Goal: Information Seeking & Learning: Learn about a topic

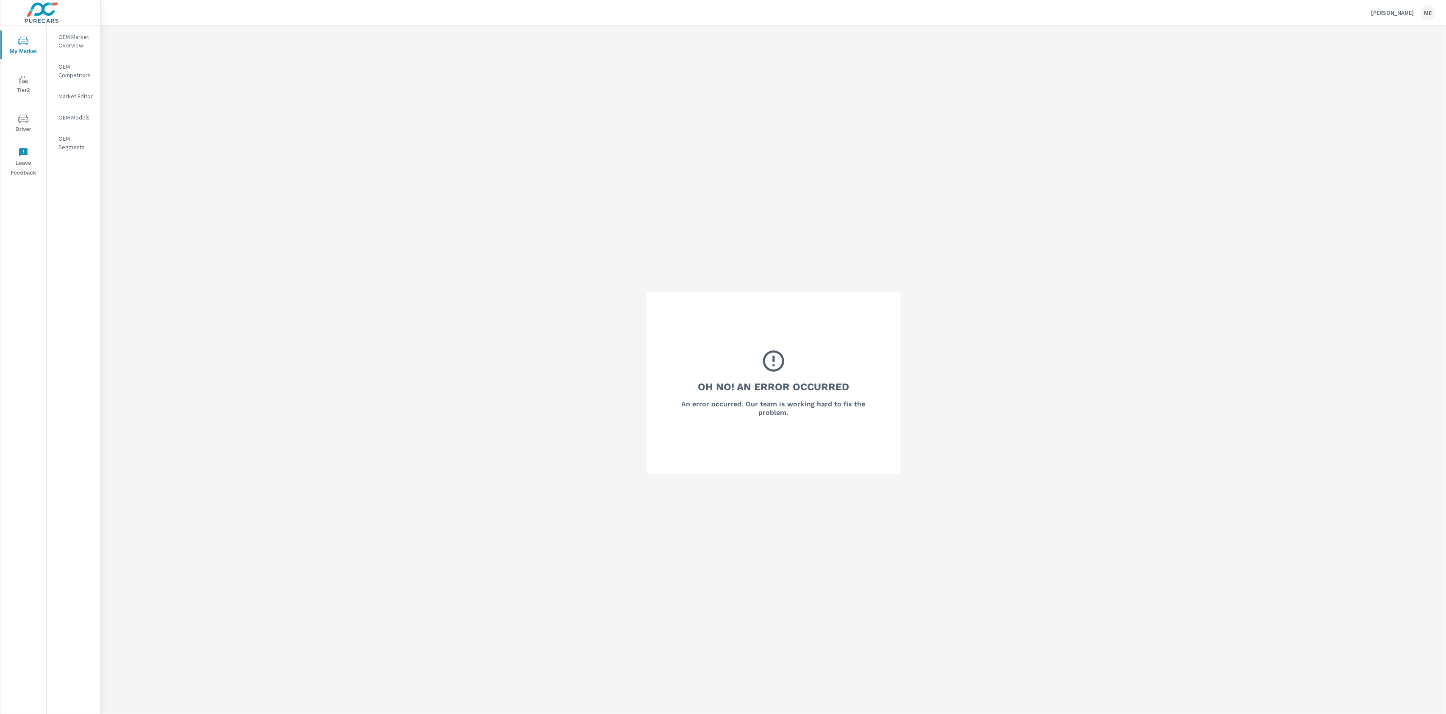
click at [88, 36] on p "OEM Market Overview" at bounding box center [75, 41] width 35 height 17
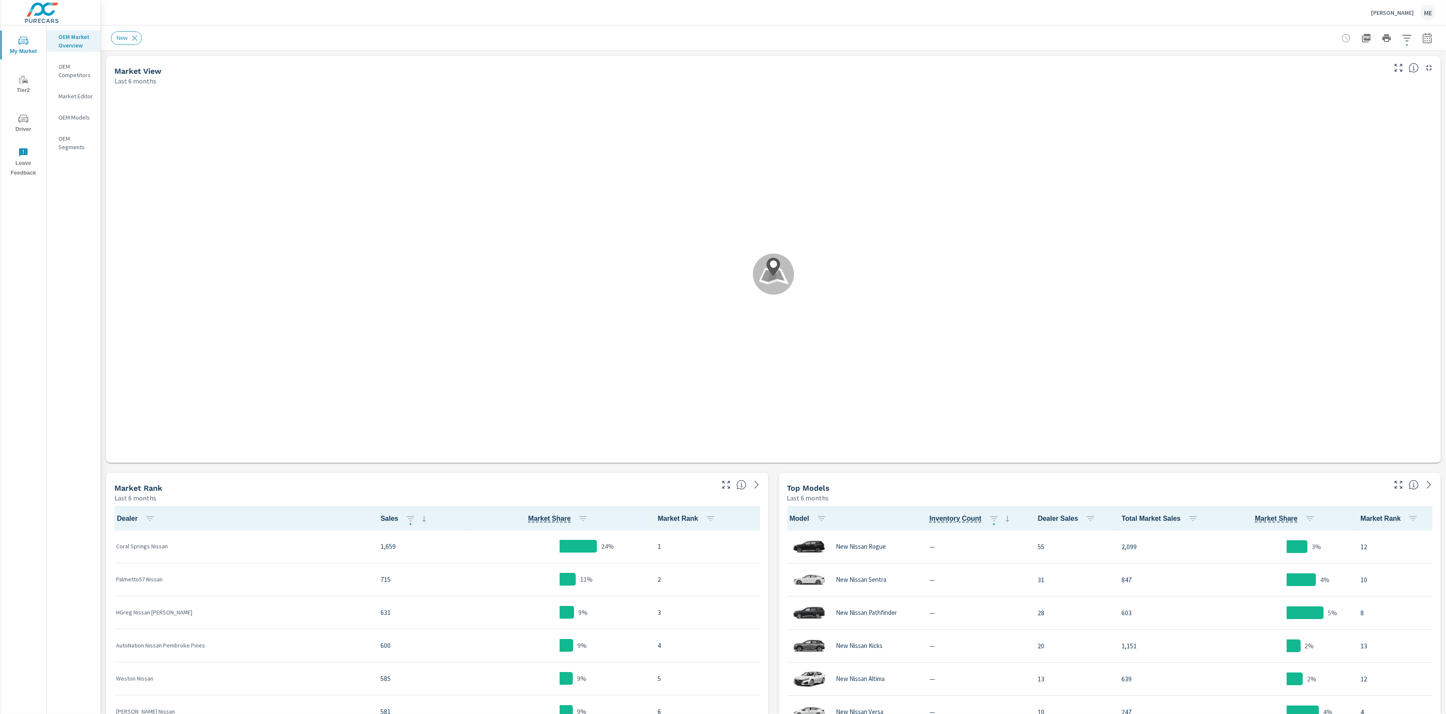
scroll to position [0, 0]
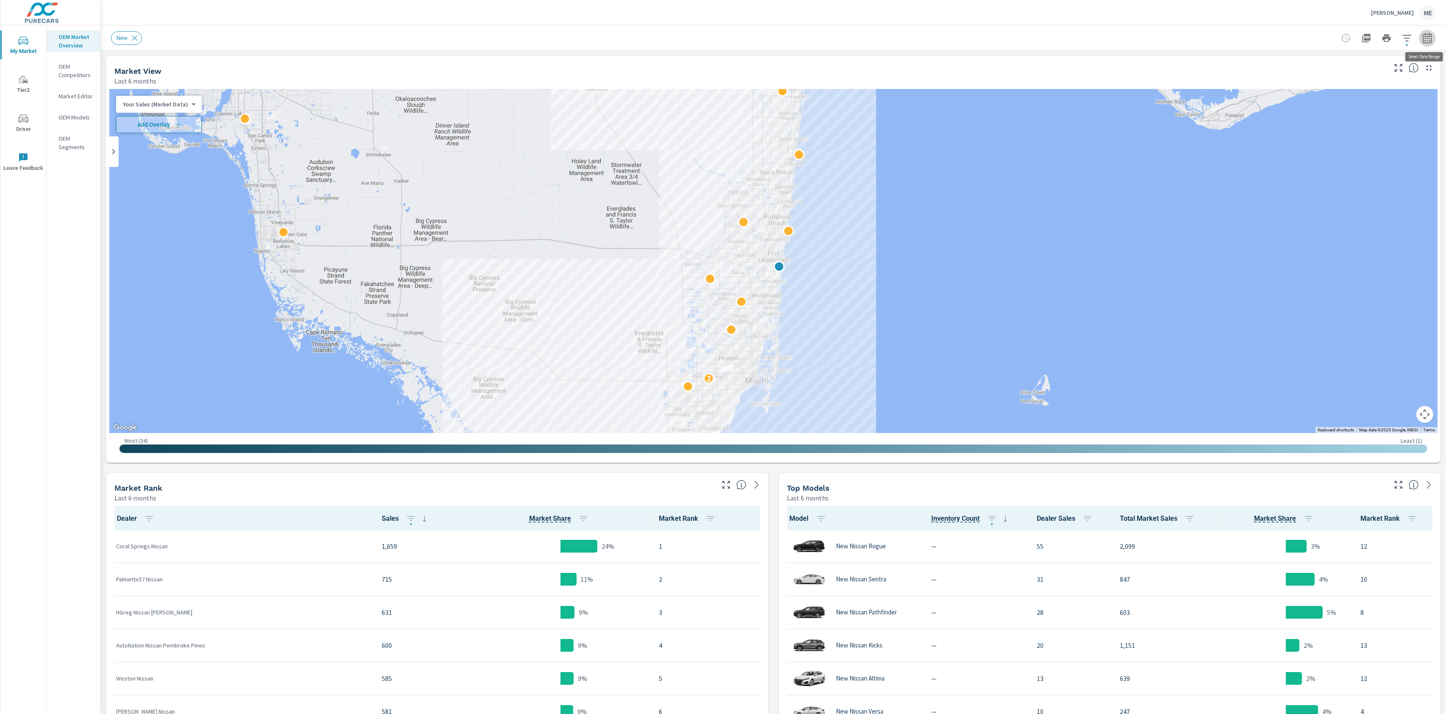
click at [1432, 41] on icon "button" at bounding box center [1427, 38] width 9 height 10
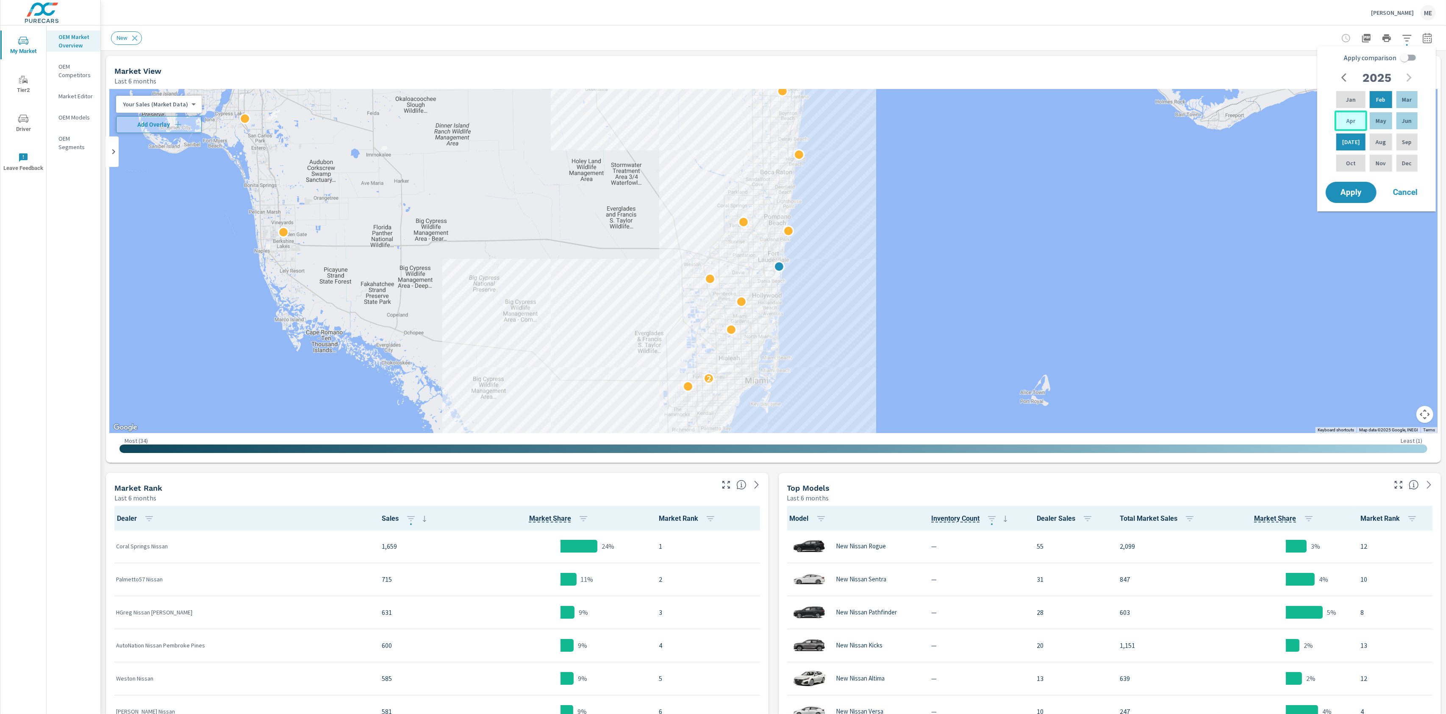
click at [1357, 111] on div "Apr" at bounding box center [1351, 121] width 33 height 20
drag, startPoint x: 1404, startPoint y: 117, endPoint x: 1434, endPoint y: 94, distance: 38.0
click at [1404, 117] on p "Jun" at bounding box center [1407, 121] width 10 height 8
click at [1413, 60] on input "Apply comparison" at bounding box center [1405, 58] width 48 height 16
checkbox input "true"
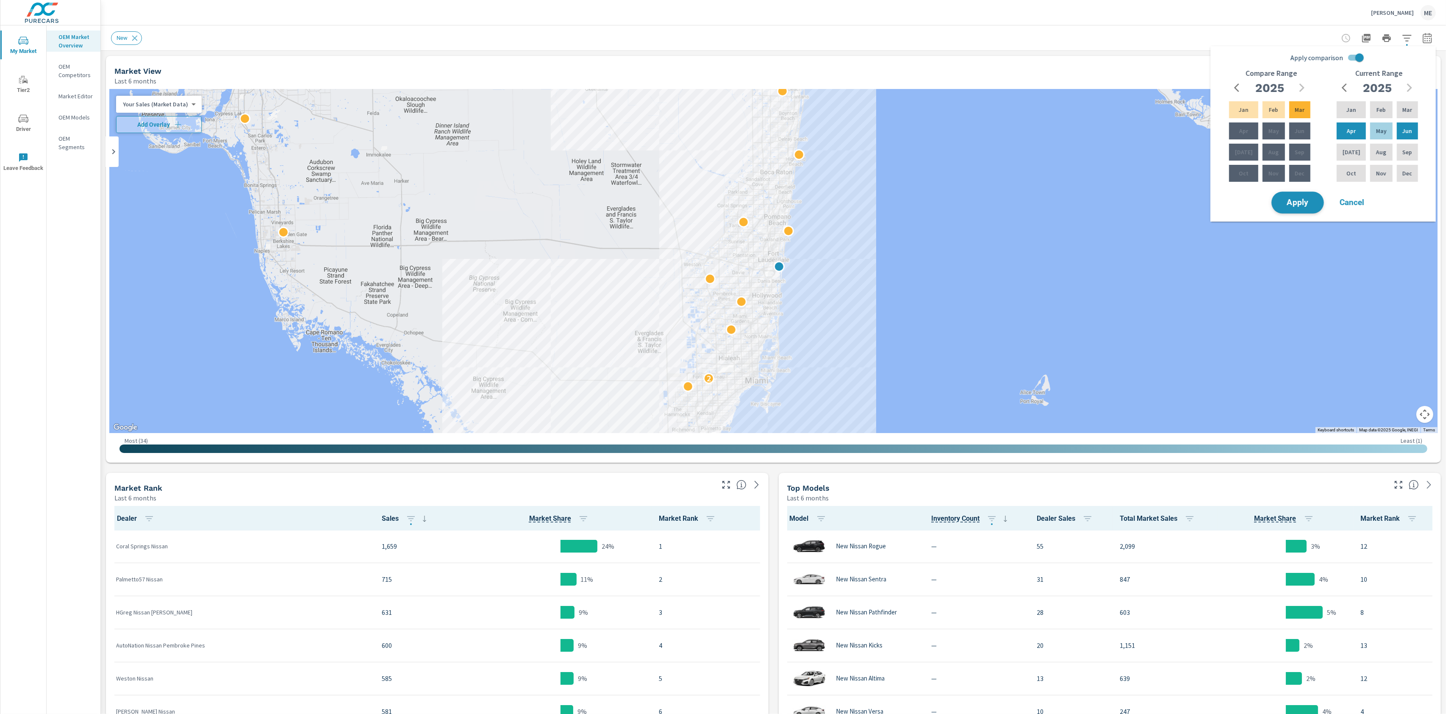
click at [1297, 204] on span "Apply" at bounding box center [1298, 203] width 35 height 8
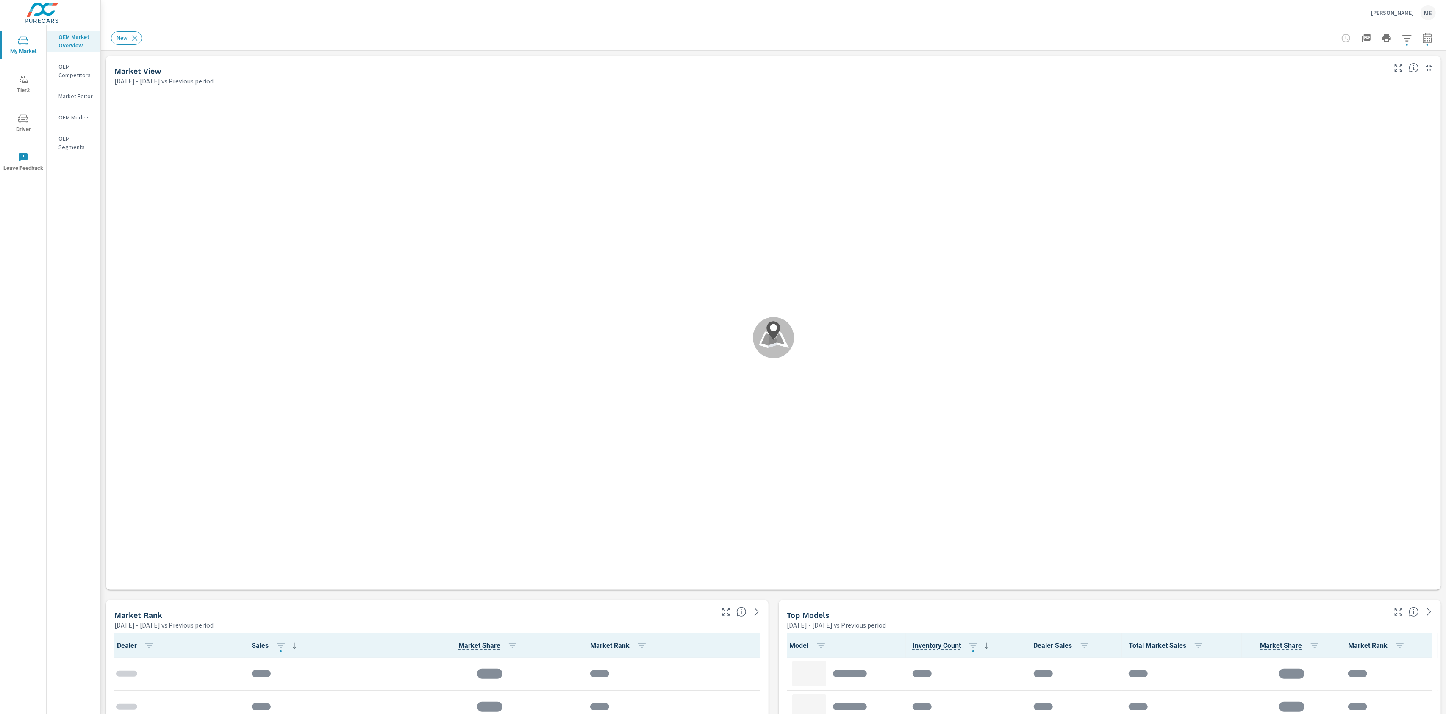
click at [1028, 24] on div "[PERSON_NAME] Nissan ME" at bounding box center [773, 12] width 1325 height 25
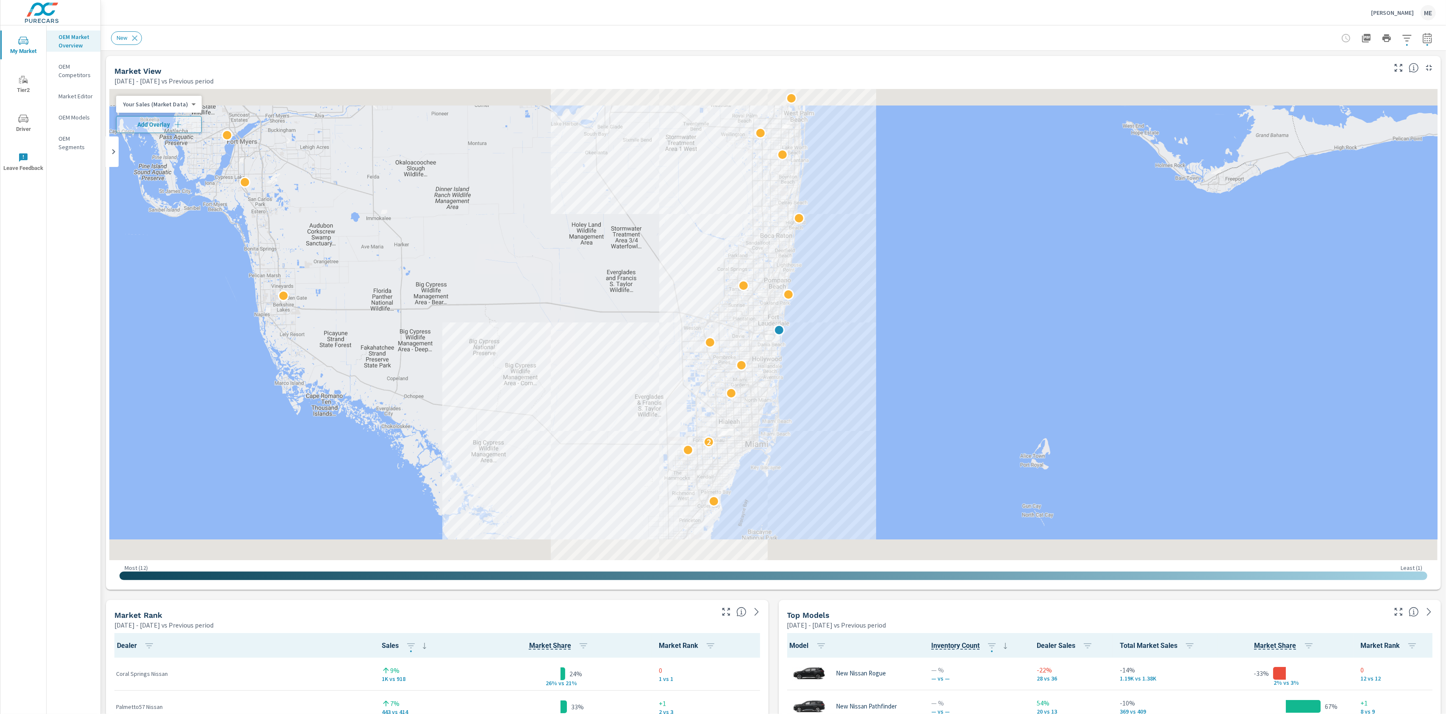
scroll to position [0, 0]
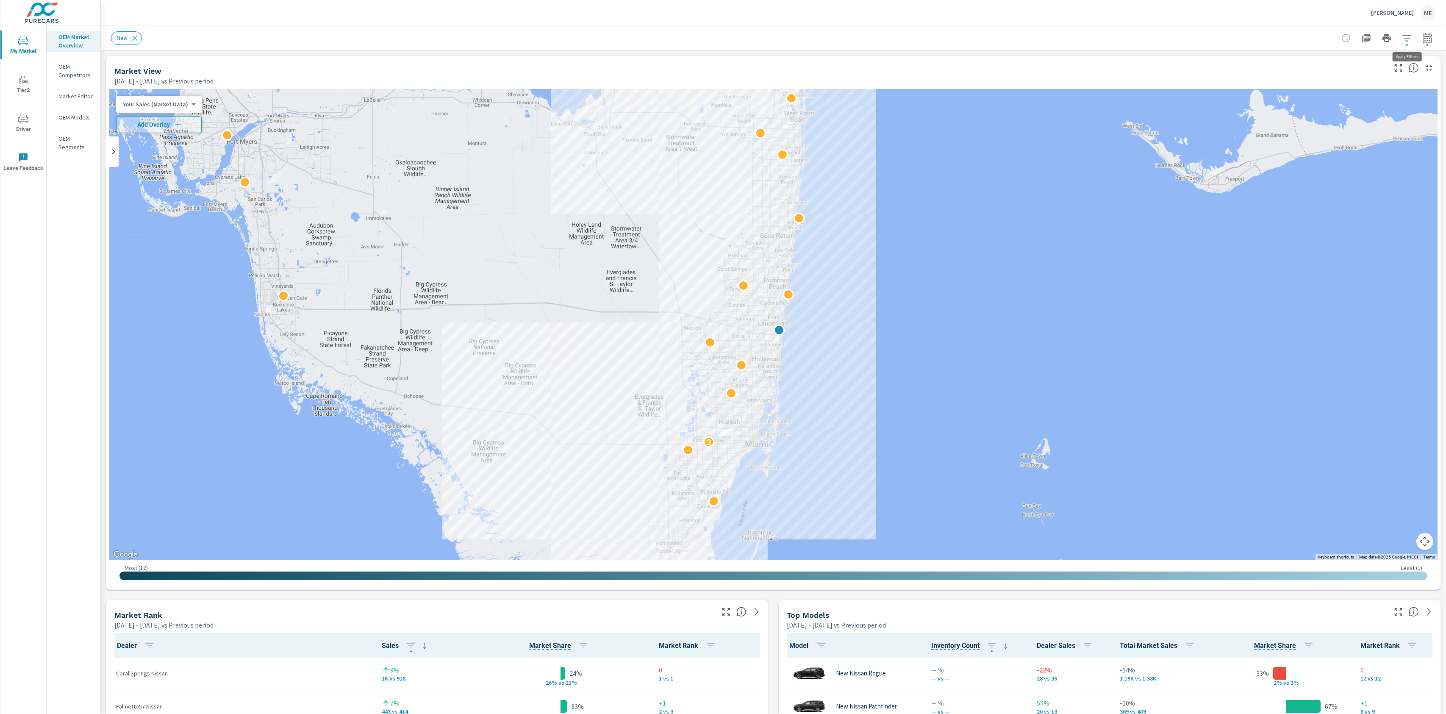
click at [1407, 36] on icon "button" at bounding box center [1407, 38] width 10 height 10
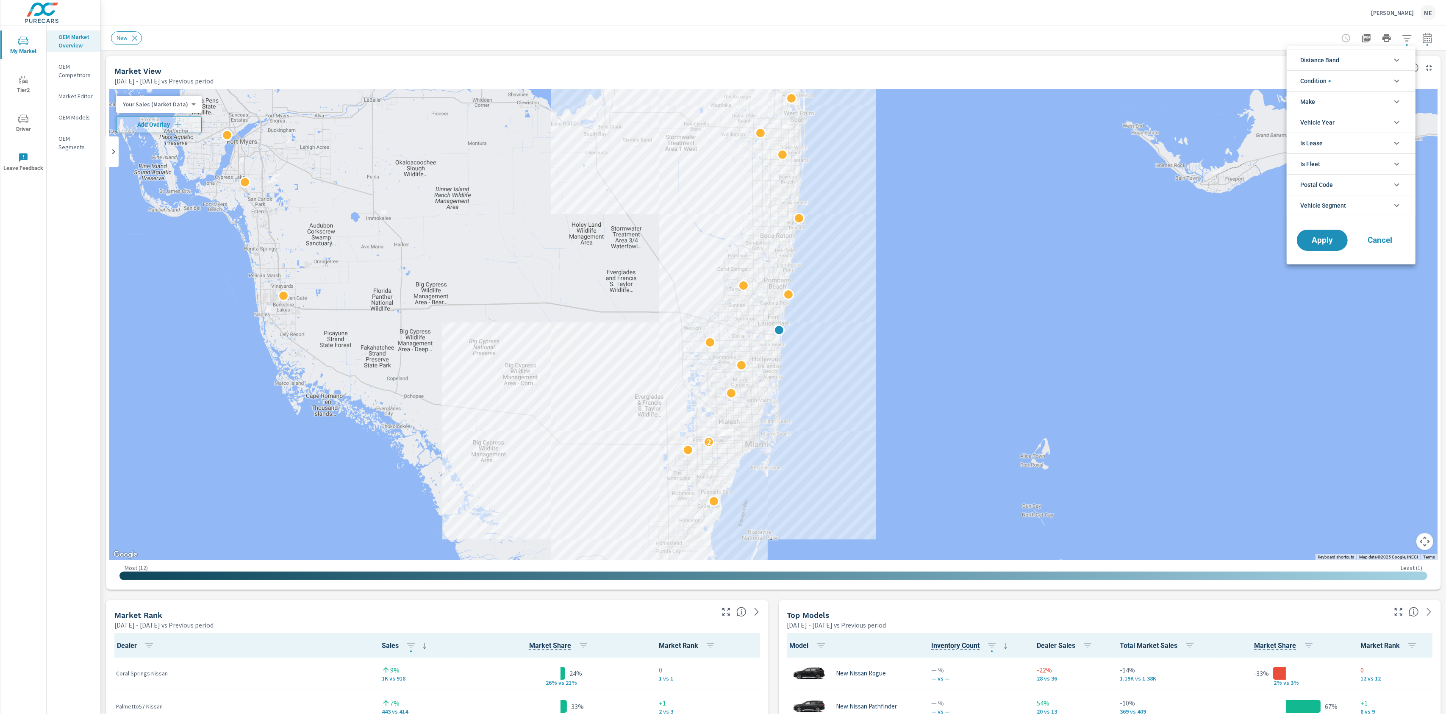
click at [1376, 63] on li "Distance Band" at bounding box center [1351, 60] width 129 height 21
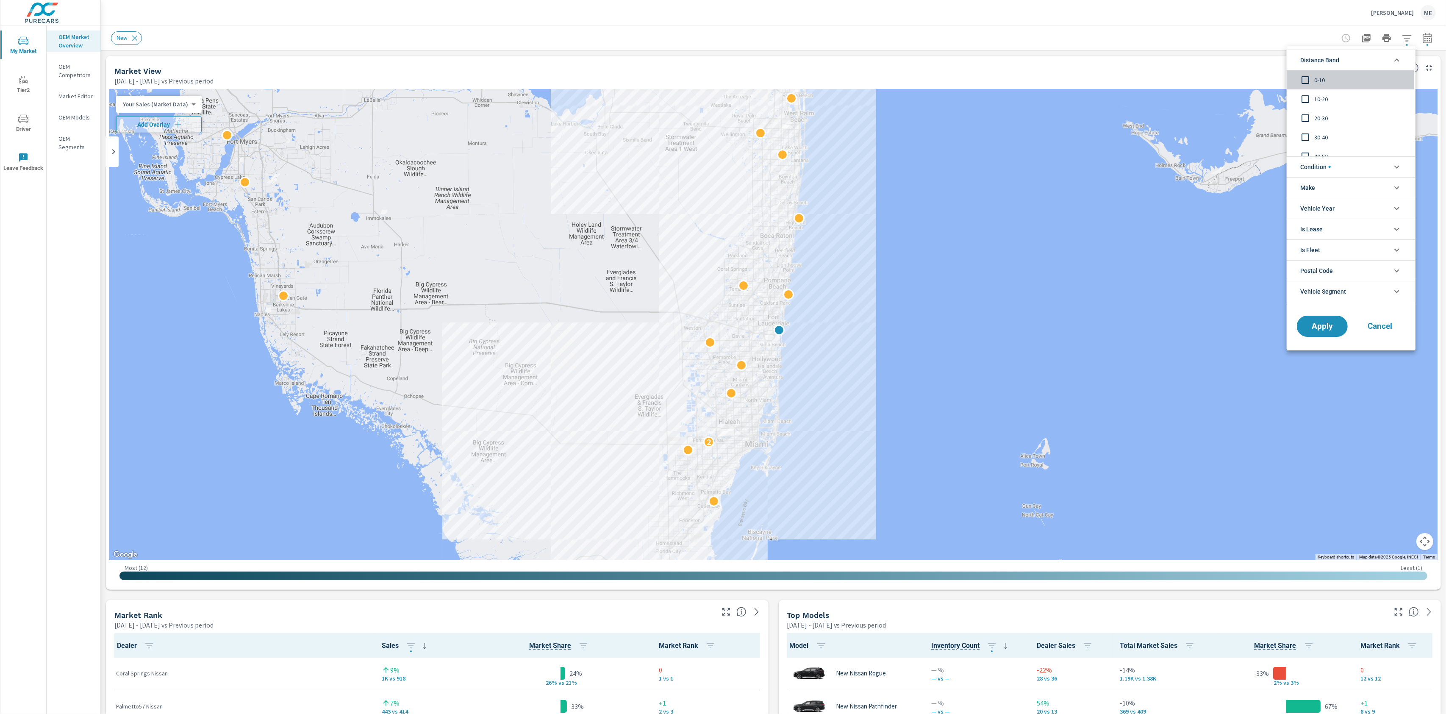
click at [1321, 83] on span "0-10" at bounding box center [1361, 80] width 93 height 10
click at [1321, 98] on span "10-20" at bounding box center [1361, 99] width 93 height 10
drag, startPoint x: 1321, startPoint y: 168, endPoint x: 1334, endPoint y: 181, distance: 18.3
click at [1322, 167] on span "Condition" at bounding box center [1316, 167] width 31 height 20
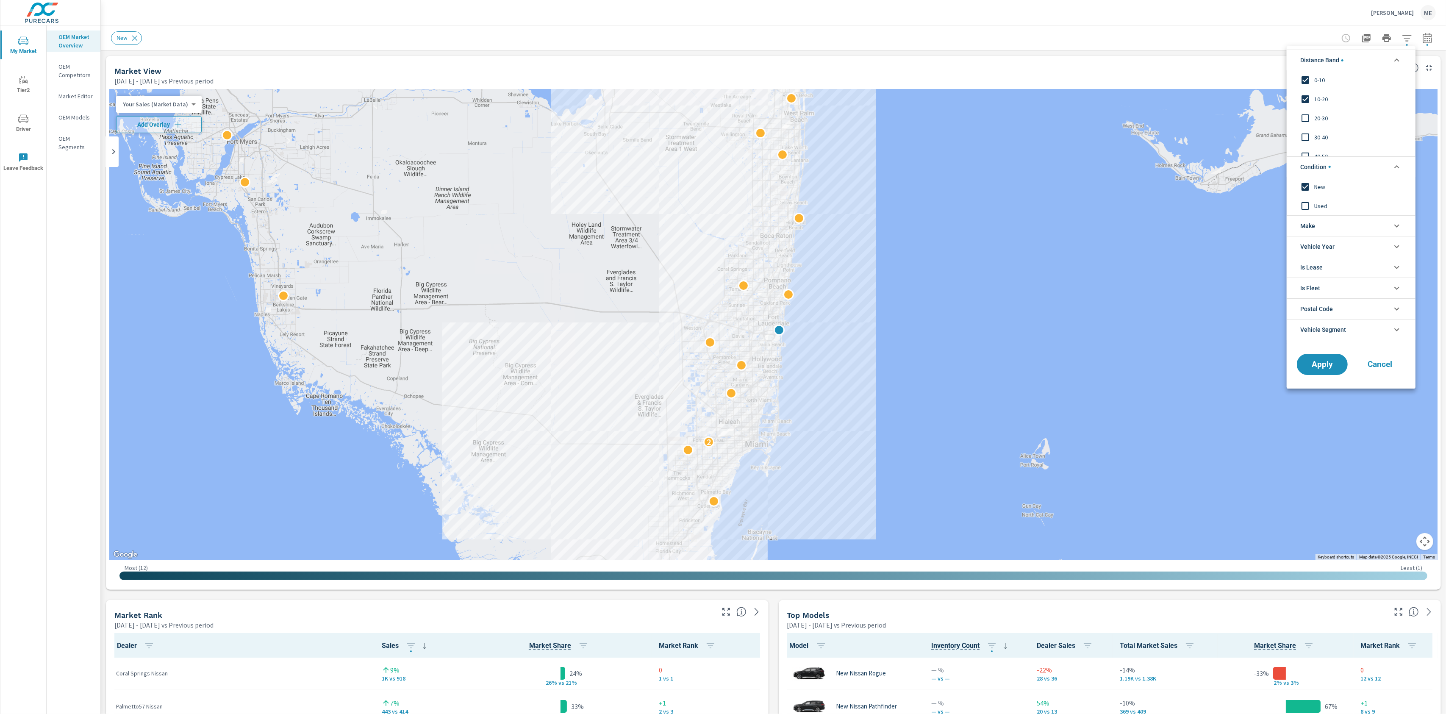
click at [1332, 233] on li "Make" at bounding box center [1351, 225] width 129 height 21
click at [1330, 245] on span "Nissan" at bounding box center [1361, 245] width 93 height 10
click at [1318, 386] on span "Apply" at bounding box center [1322, 383] width 35 height 8
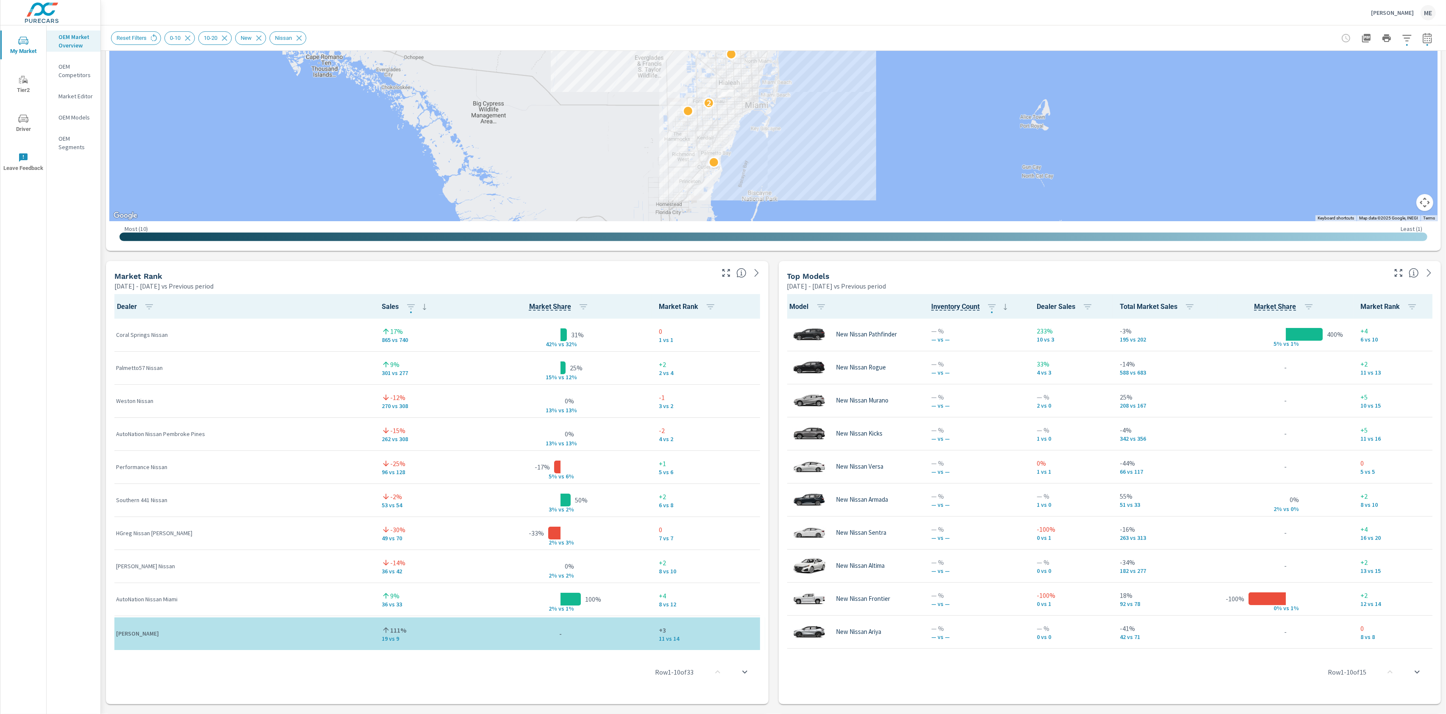
click at [1409, 37] on icon "button" at bounding box center [1407, 38] width 9 height 6
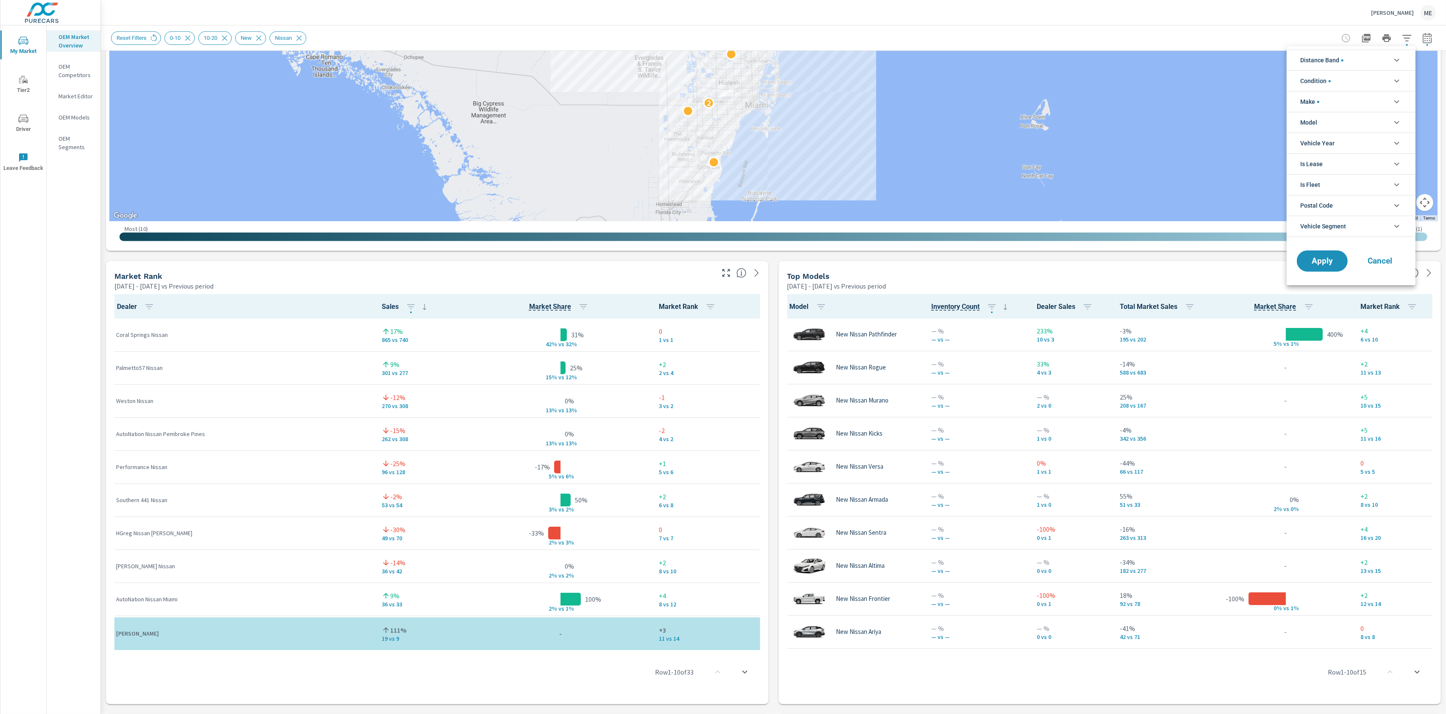
click at [1328, 67] on span "Distance Band" at bounding box center [1322, 60] width 43 height 20
click at [1323, 101] on span "10-20" at bounding box center [1361, 99] width 93 height 10
click at [1327, 339] on button "Apply" at bounding box center [1322, 347] width 53 height 22
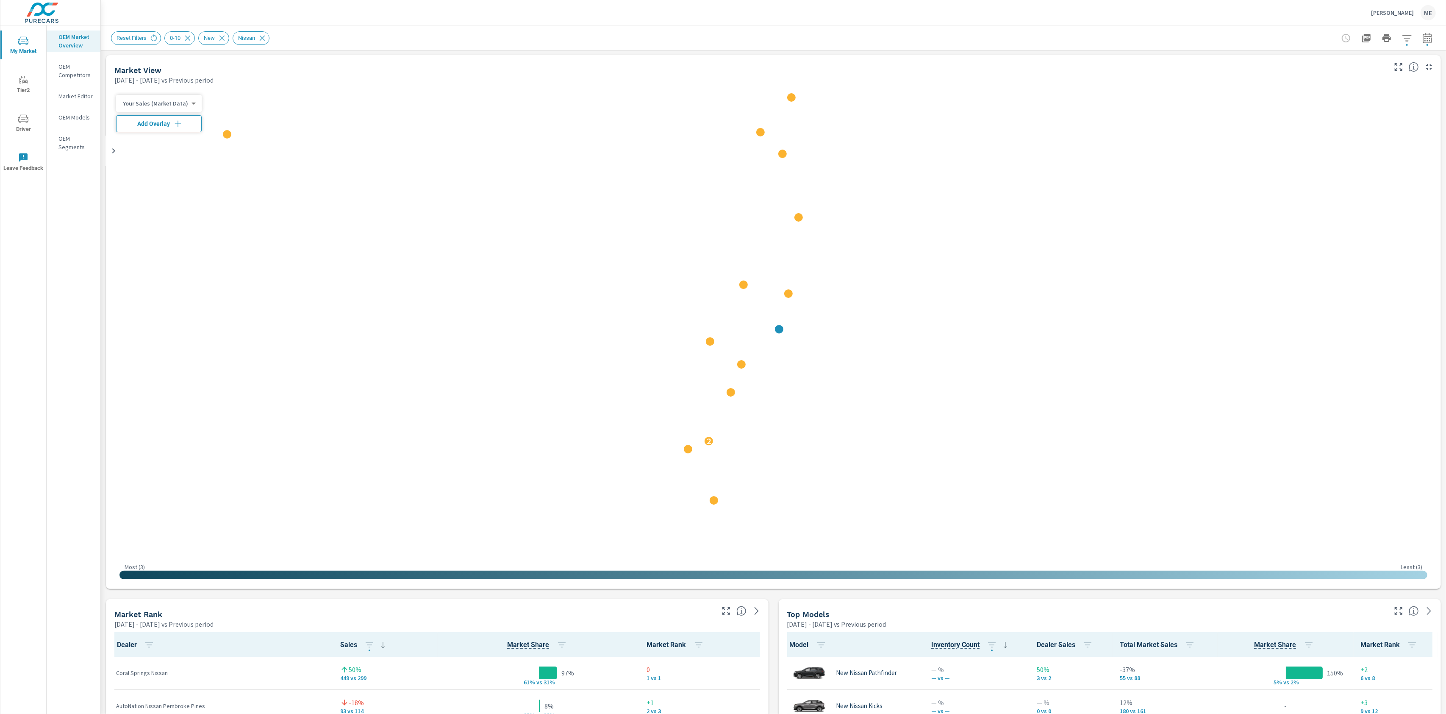
scroll to position [0, 0]
